Goal: Information Seeking & Learning: Learn about a topic

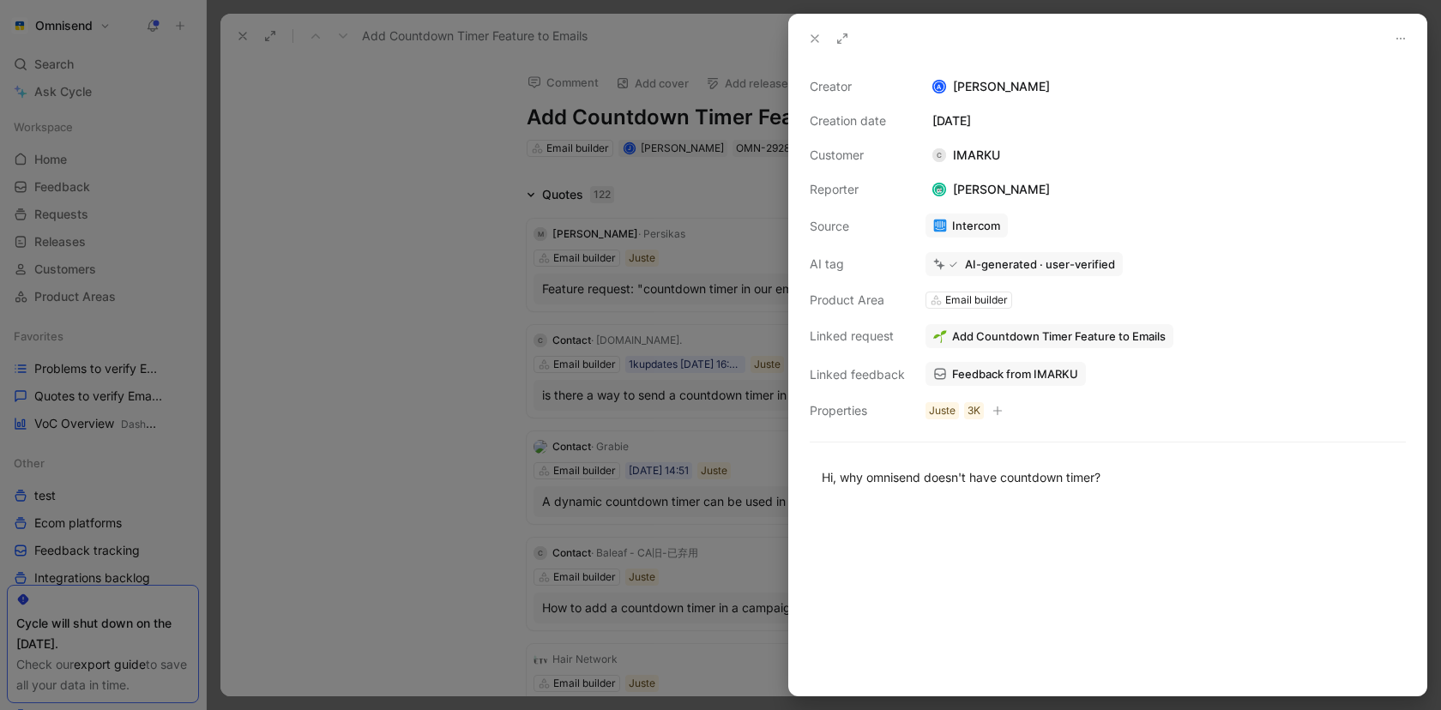
click at [479, 121] on div at bounding box center [720, 355] width 1441 height 710
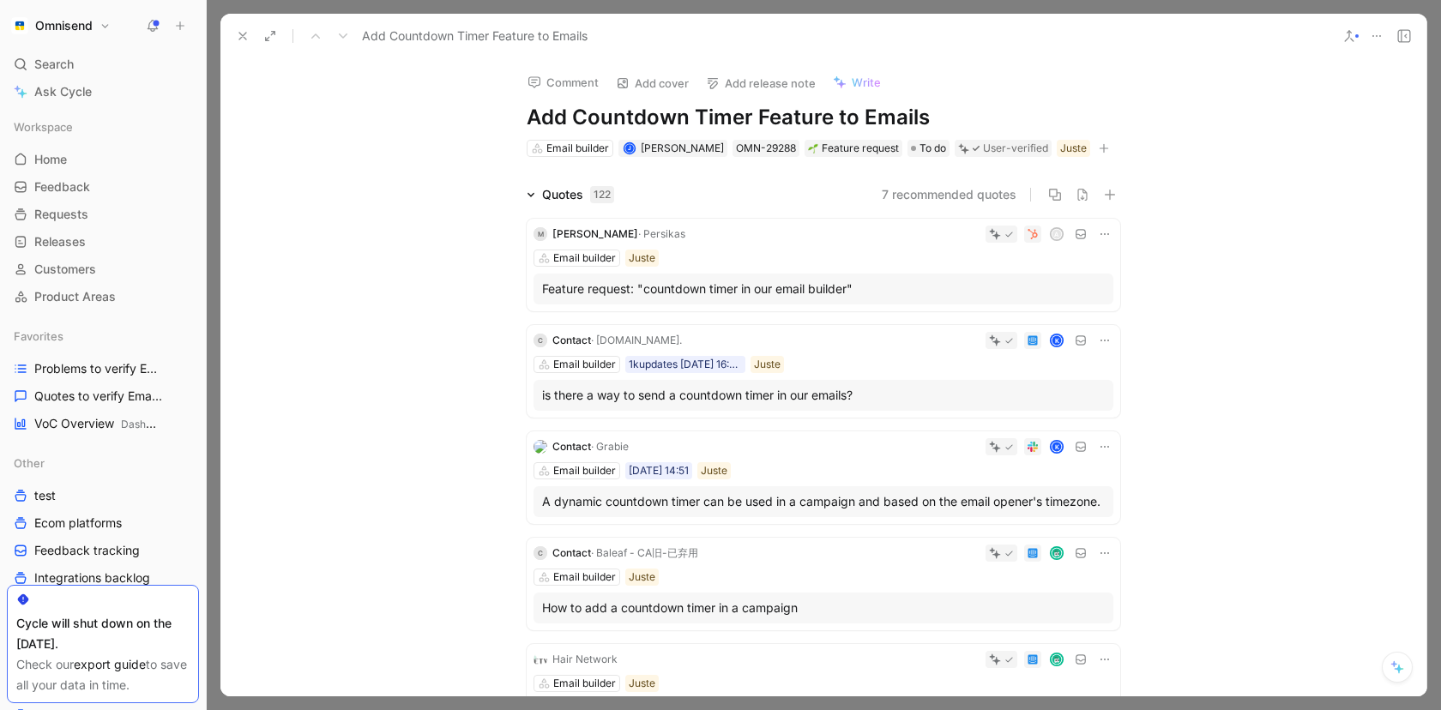
click at [393, 127] on div at bounding box center [720, 355] width 1441 height 710
click at [78, 51] on div "Search ⌘ K" at bounding box center [103, 64] width 192 height 26
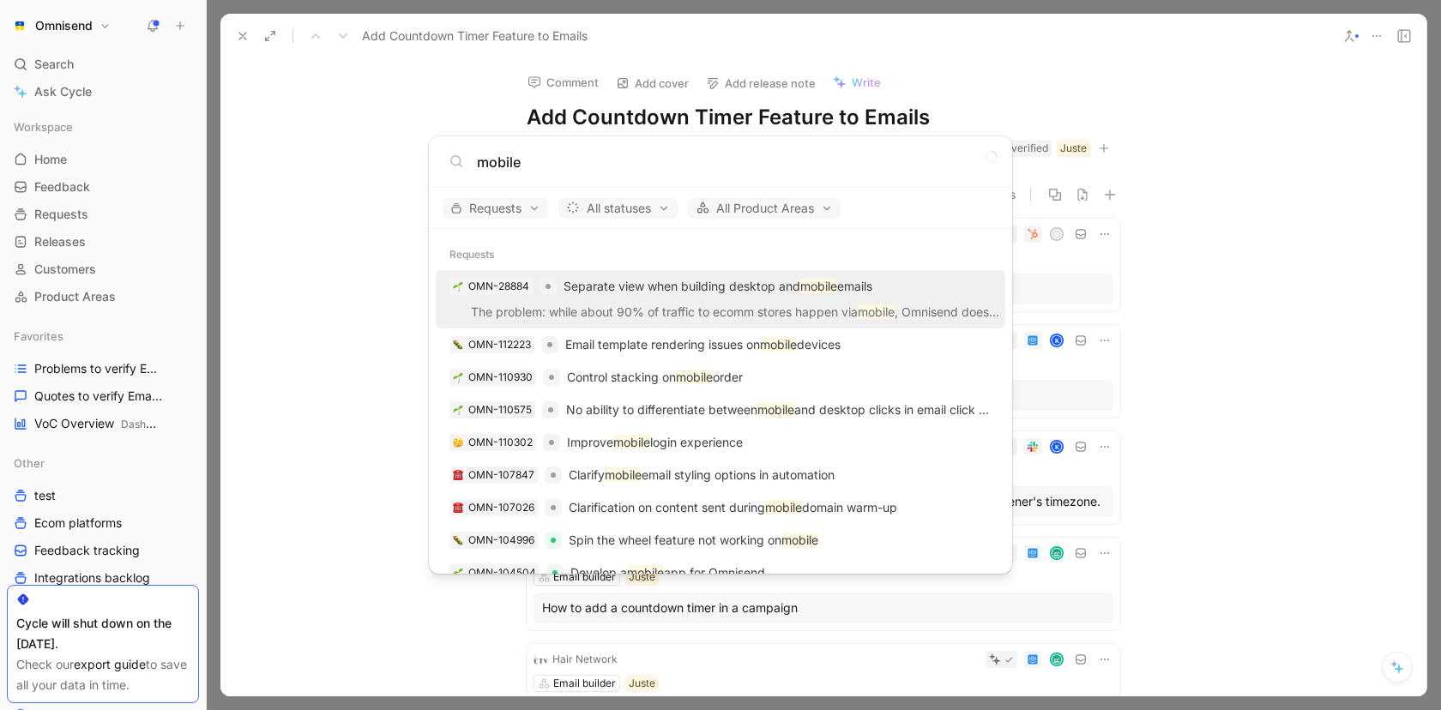
type input "mobile"
click at [625, 288] on p "Separate view when building desktop and mobile emails" at bounding box center [718, 286] width 309 height 21
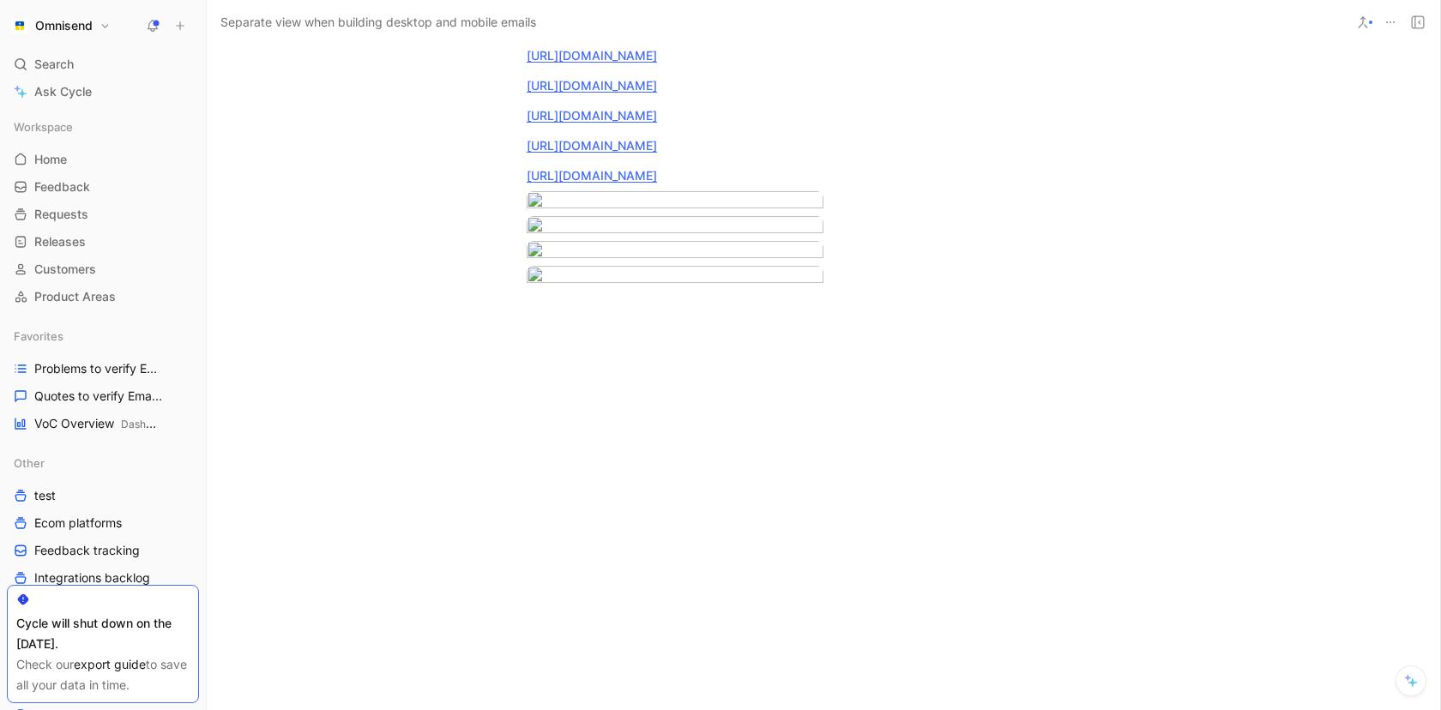
scroll to position [1961, 0]
click at [606, 314] on div at bounding box center [824, 305] width 594 height 18
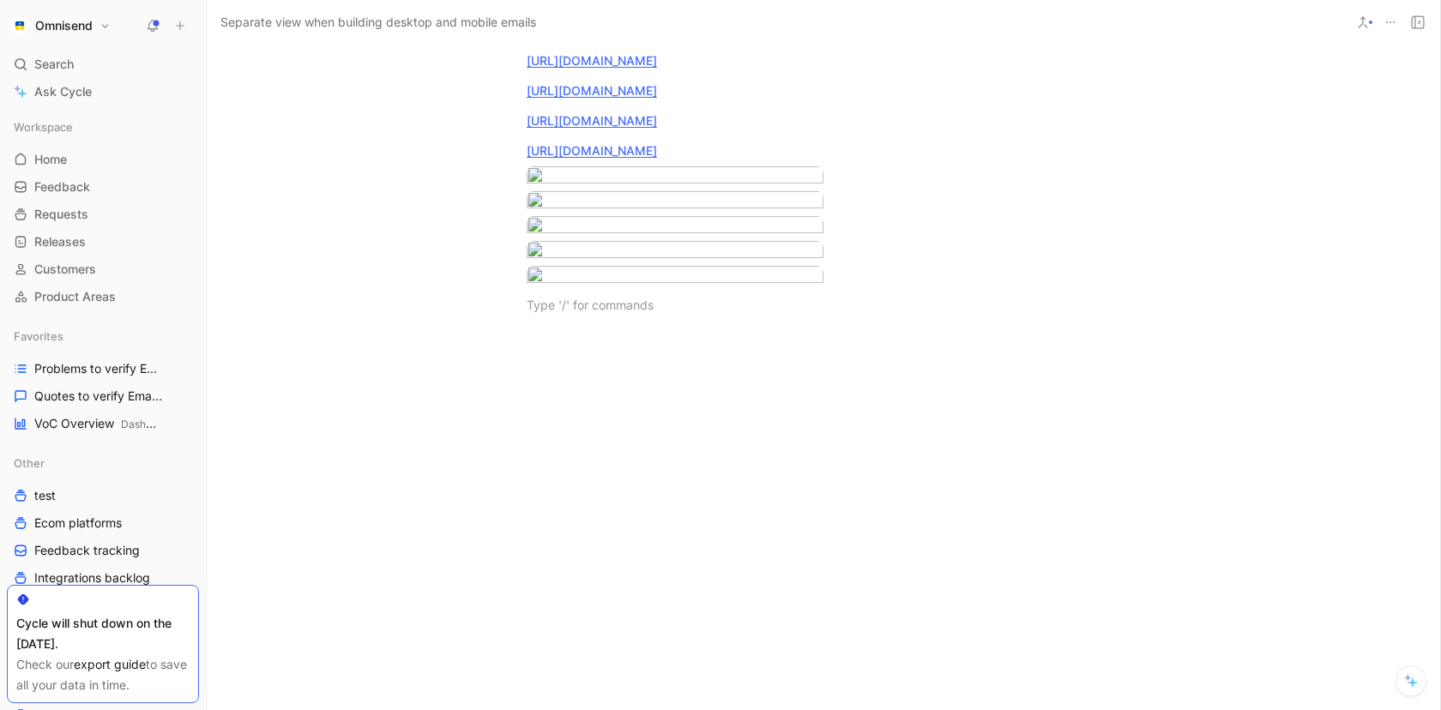
scroll to position [2488, 0]
click at [560, 311] on div "Vivid example of the need" at bounding box center [824, 305] width 594 height 18
click at [1140, 405] on div at bounding box center [824, 439] width 1234 height 213
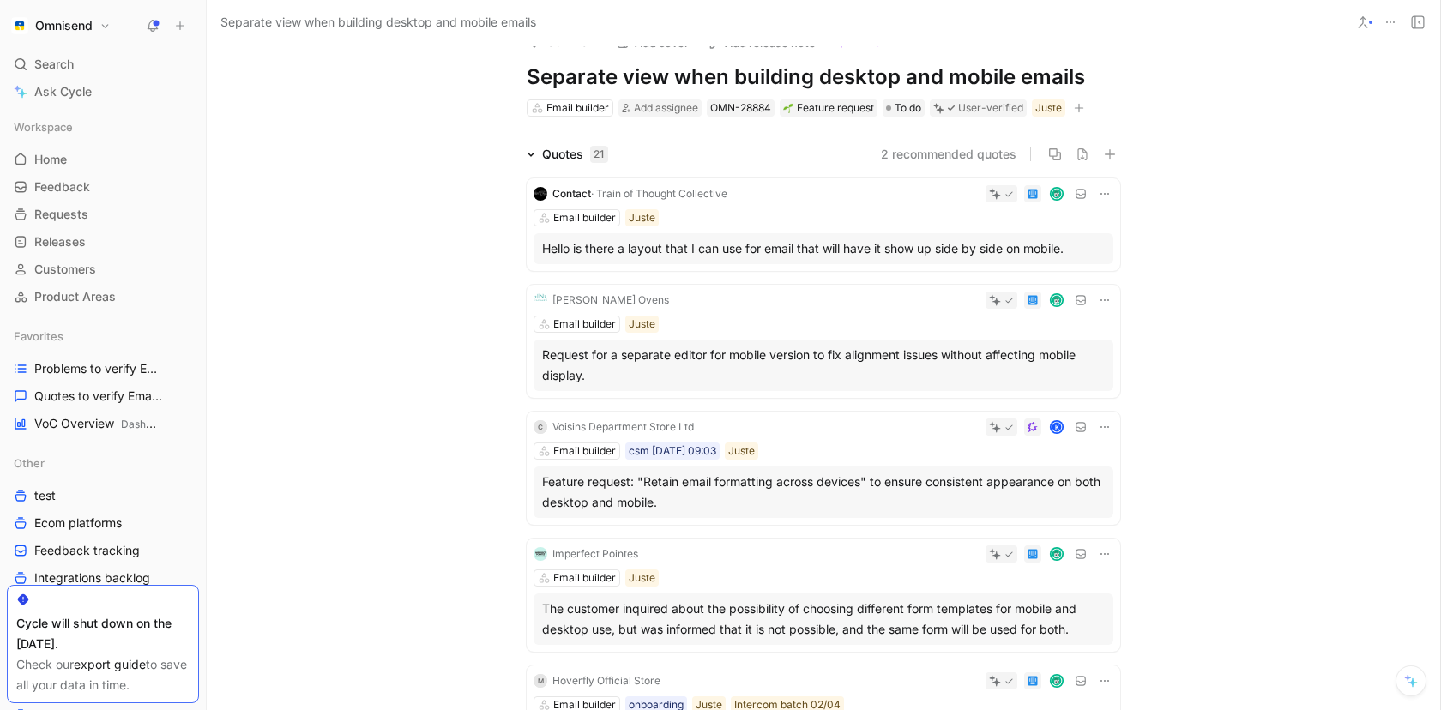
scroll to position [0, 0]
